Goal: Information Seeking & Learning: Learn about a topic

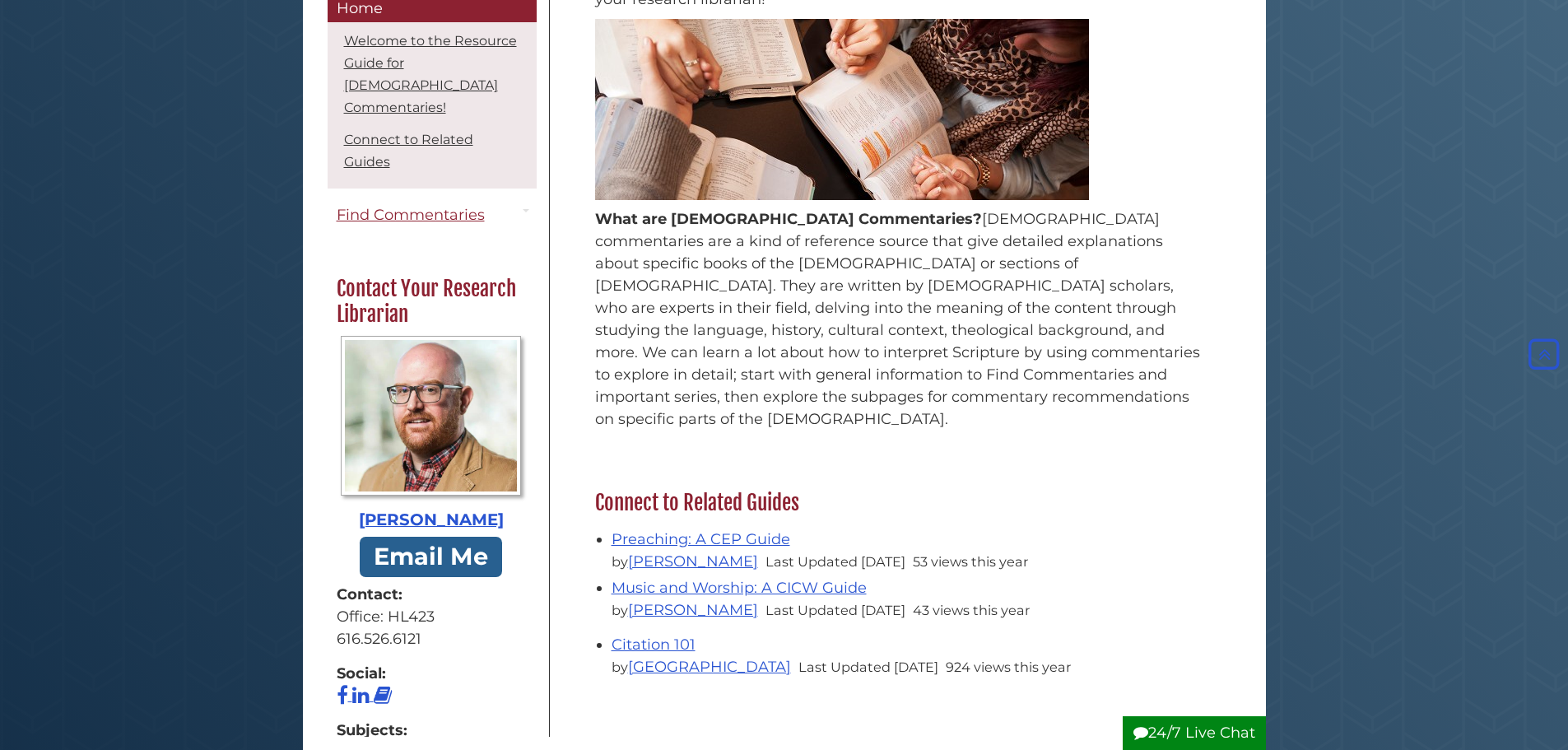
scroll to position [165, 0]
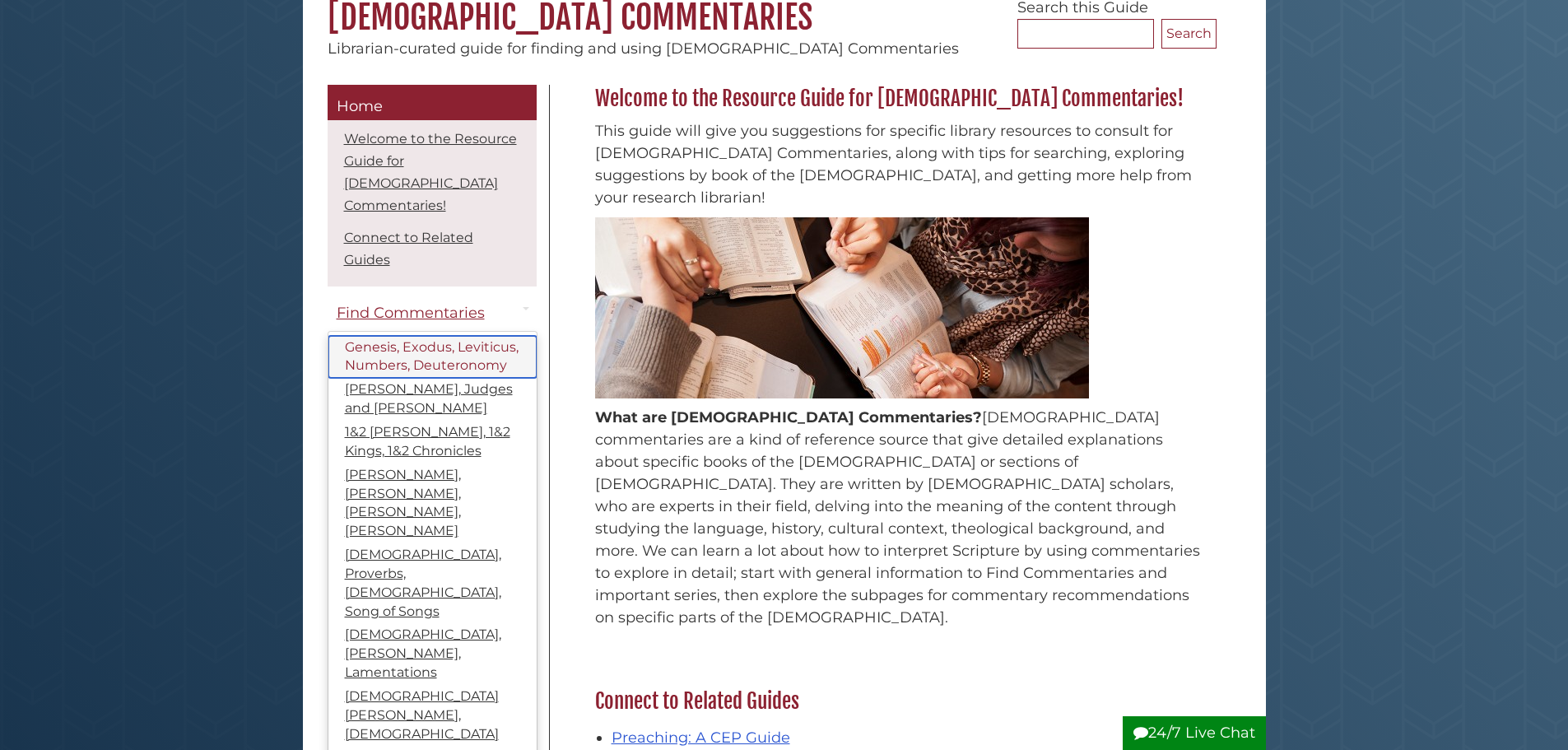
click at [393, 345] on link "Genesis, Exodus, Leviticus, Numbers, Deuteronomy" at bounding box center [432, 357] width 208 height 43
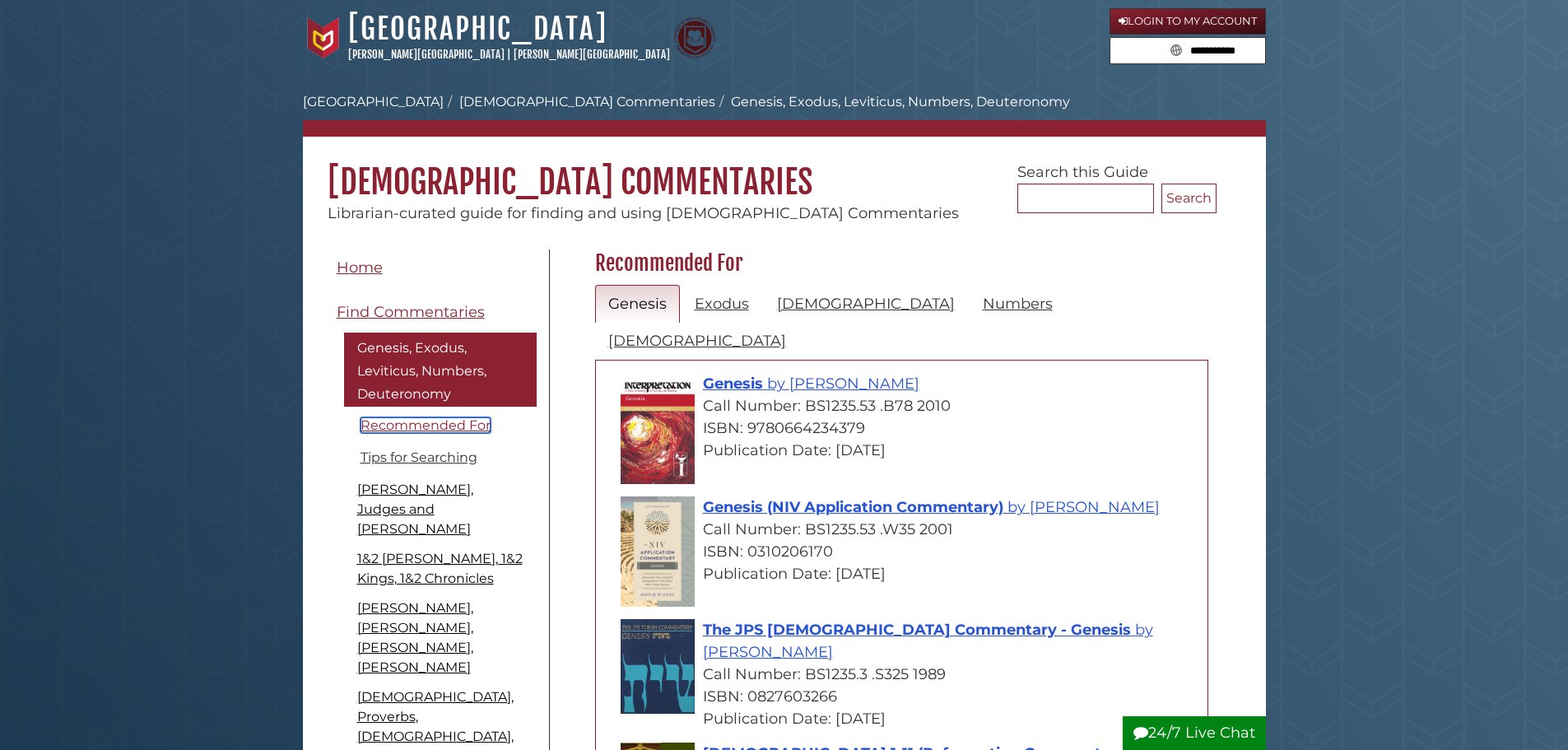
click at [434, 422] on link "Recommended For" at bounding box center [425, 426] width 130 height 16
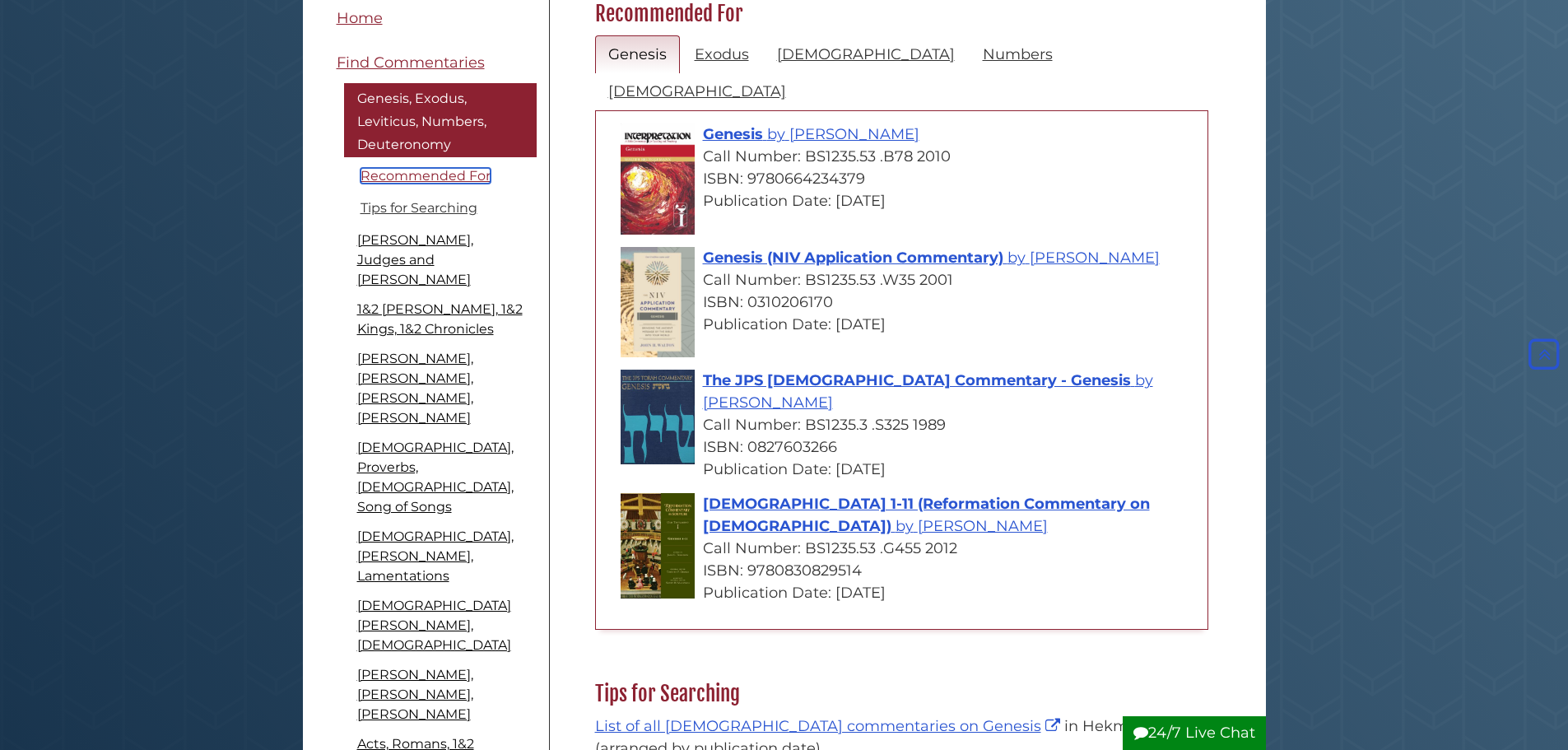
click at [420, 174] on link "Recommended For" at bounding box center [425, 176] width 130 height 16
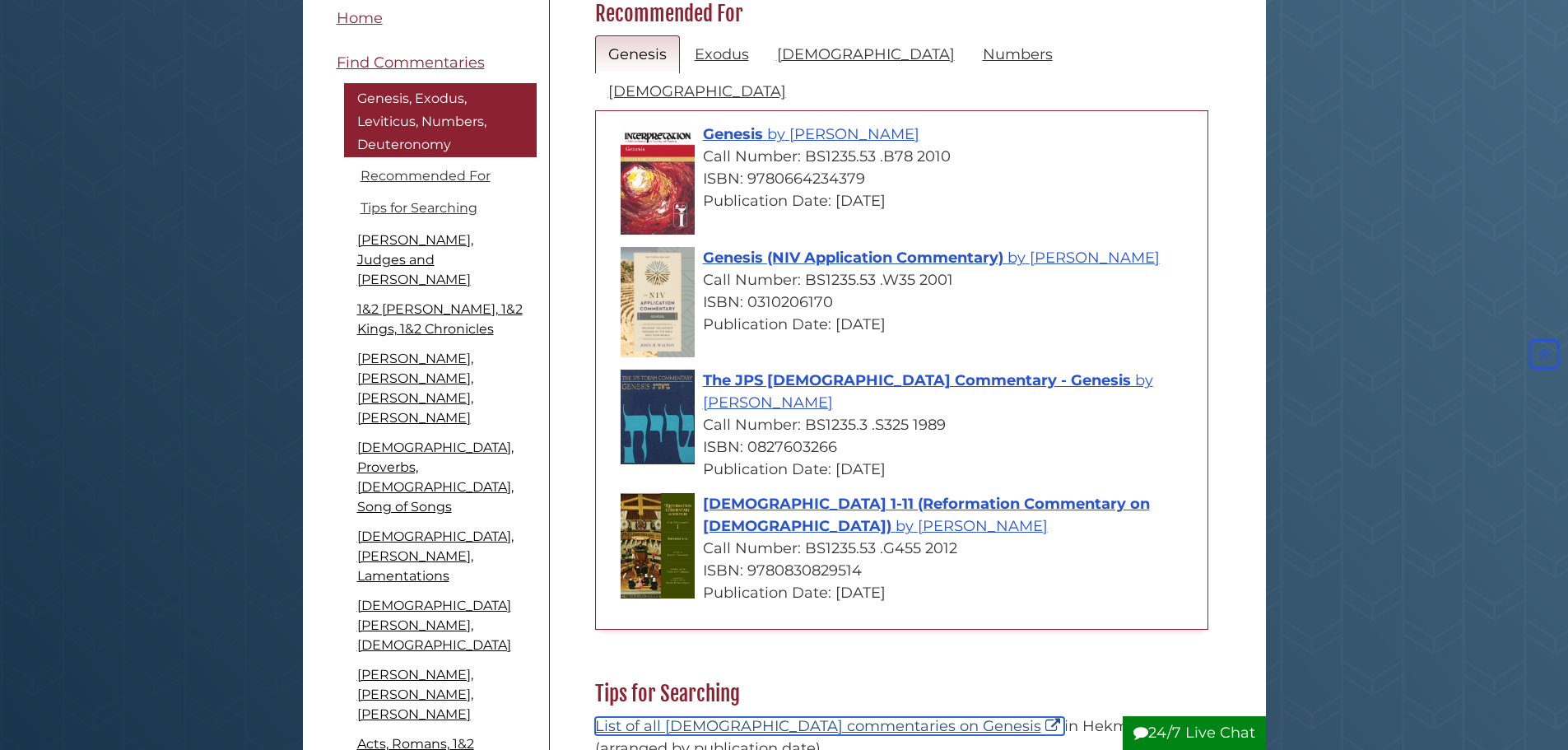
scroll to position [85, 0]
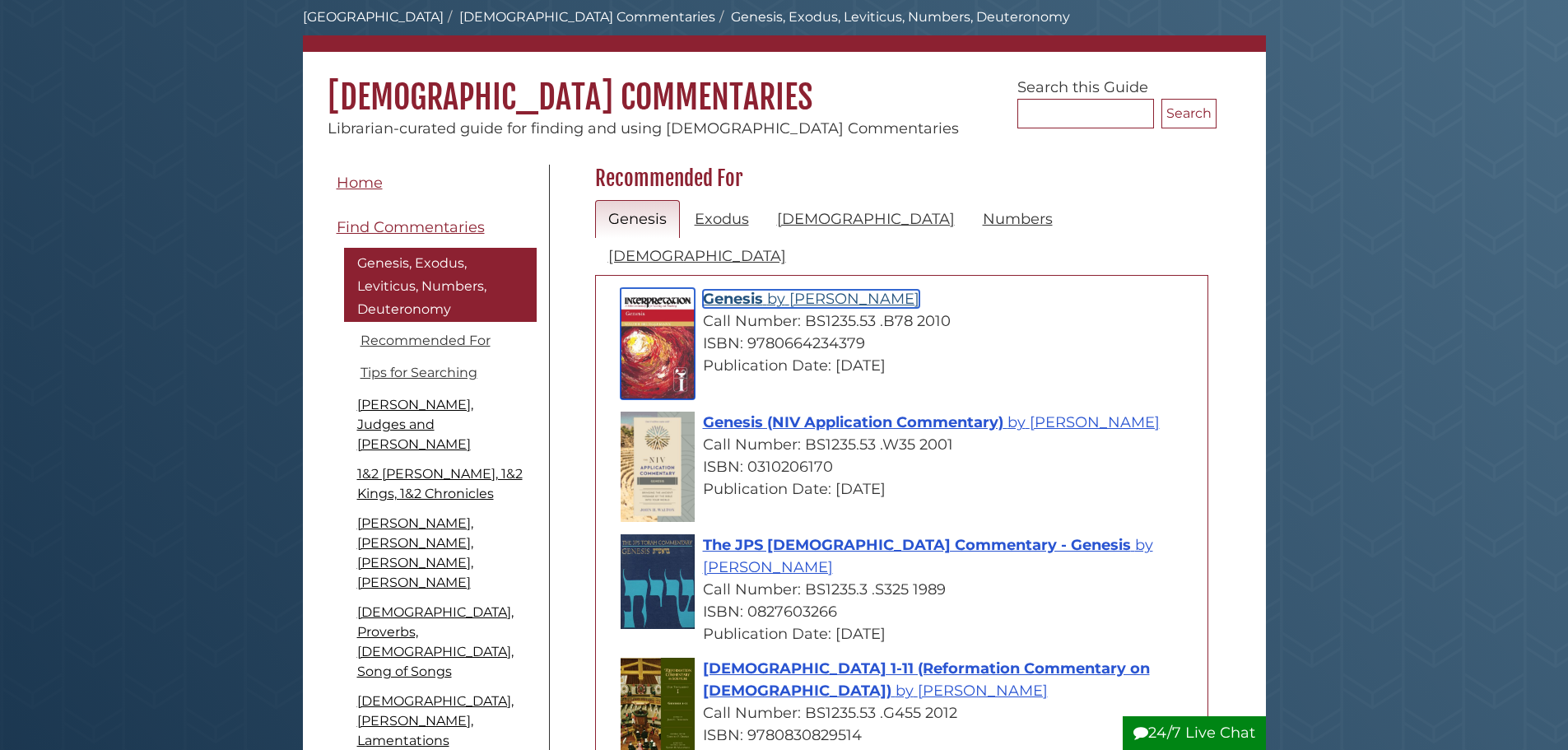
click at [790, 290] on span "[PERSON_NAME]" at bounding box center [854, 298] width 130 height 18
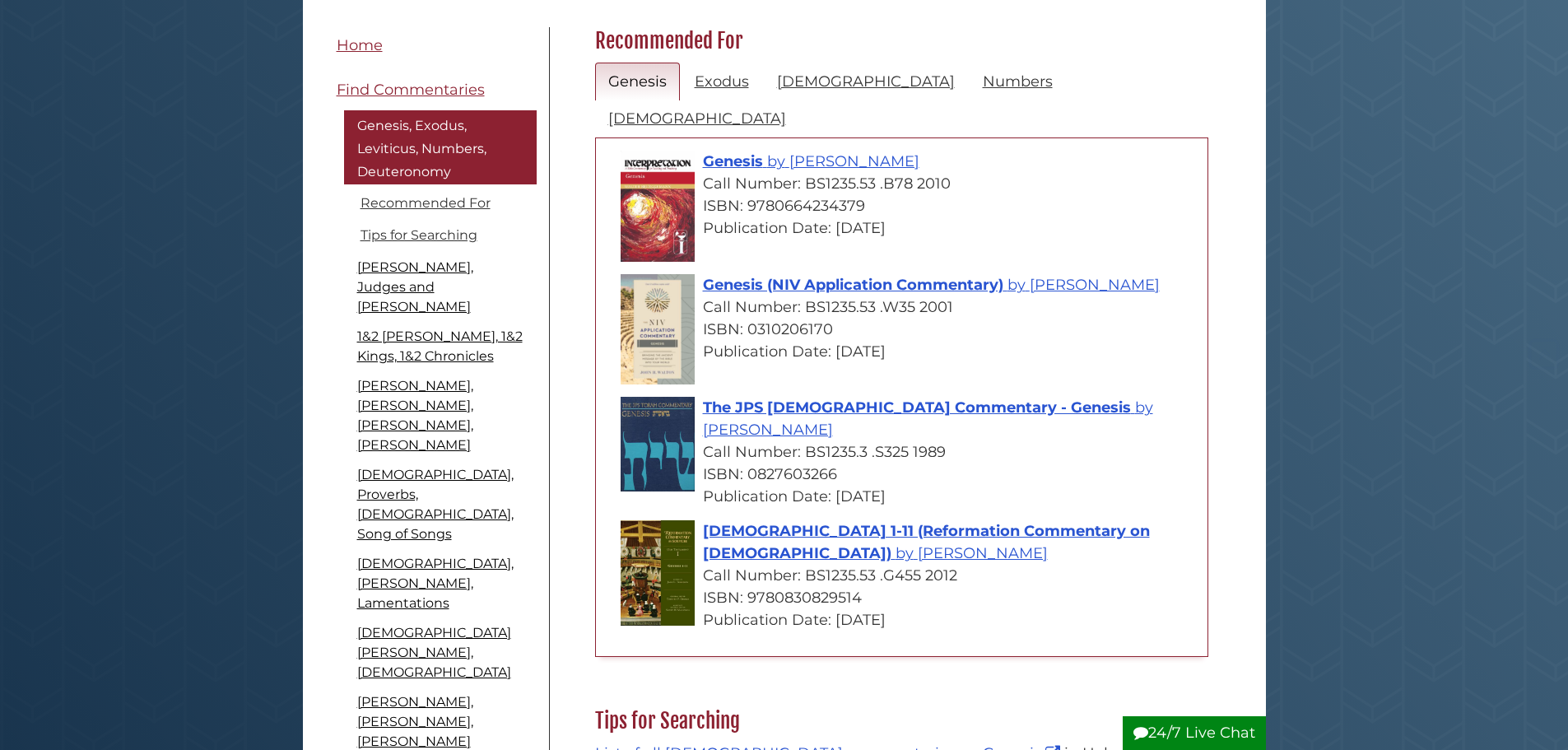
scroll to position [497, 0]
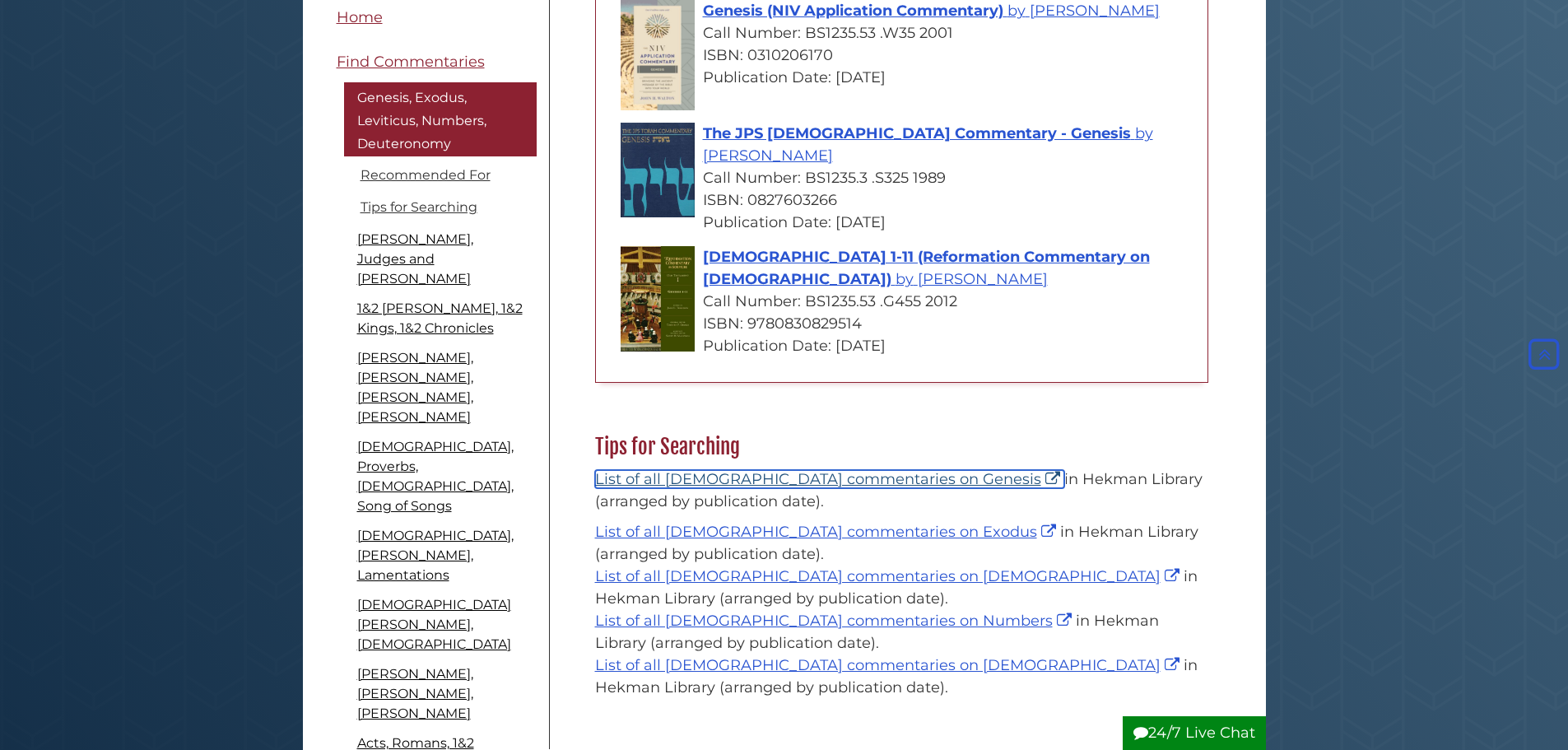
click at [708, 470] on link "List of all [DEMOGRAPHIC_DATA] commentaries on Genesis" at bounding box center [830, 479] width 469 height 18
